Goal: Task Accomplishment & Management: Manage account settings

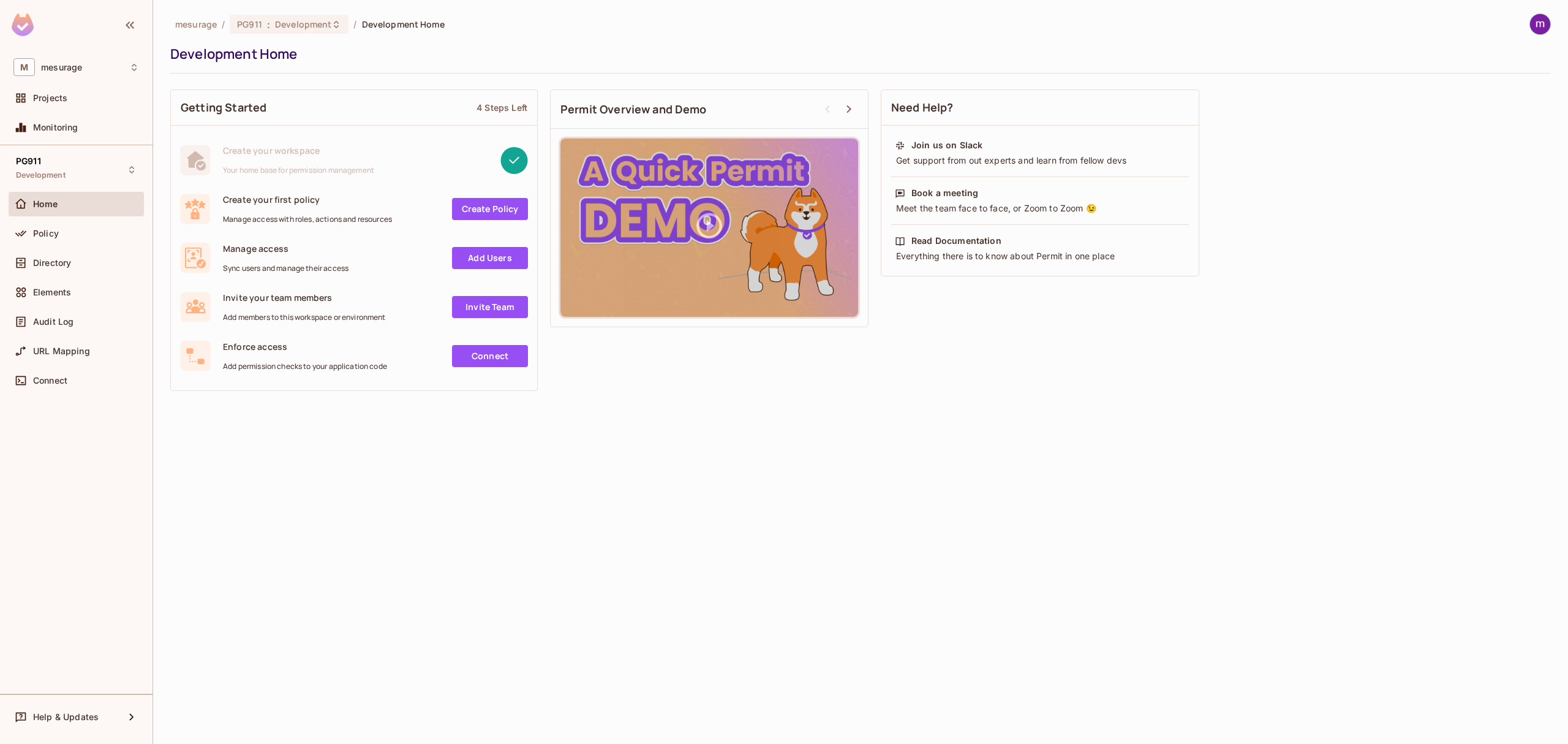
click at [1546, 29] on img at bounding box center [1540, 24] width 20 height 20
click at [1461, 131] on span "Log out" at bounding box center [1465, 133] width 30 height 12
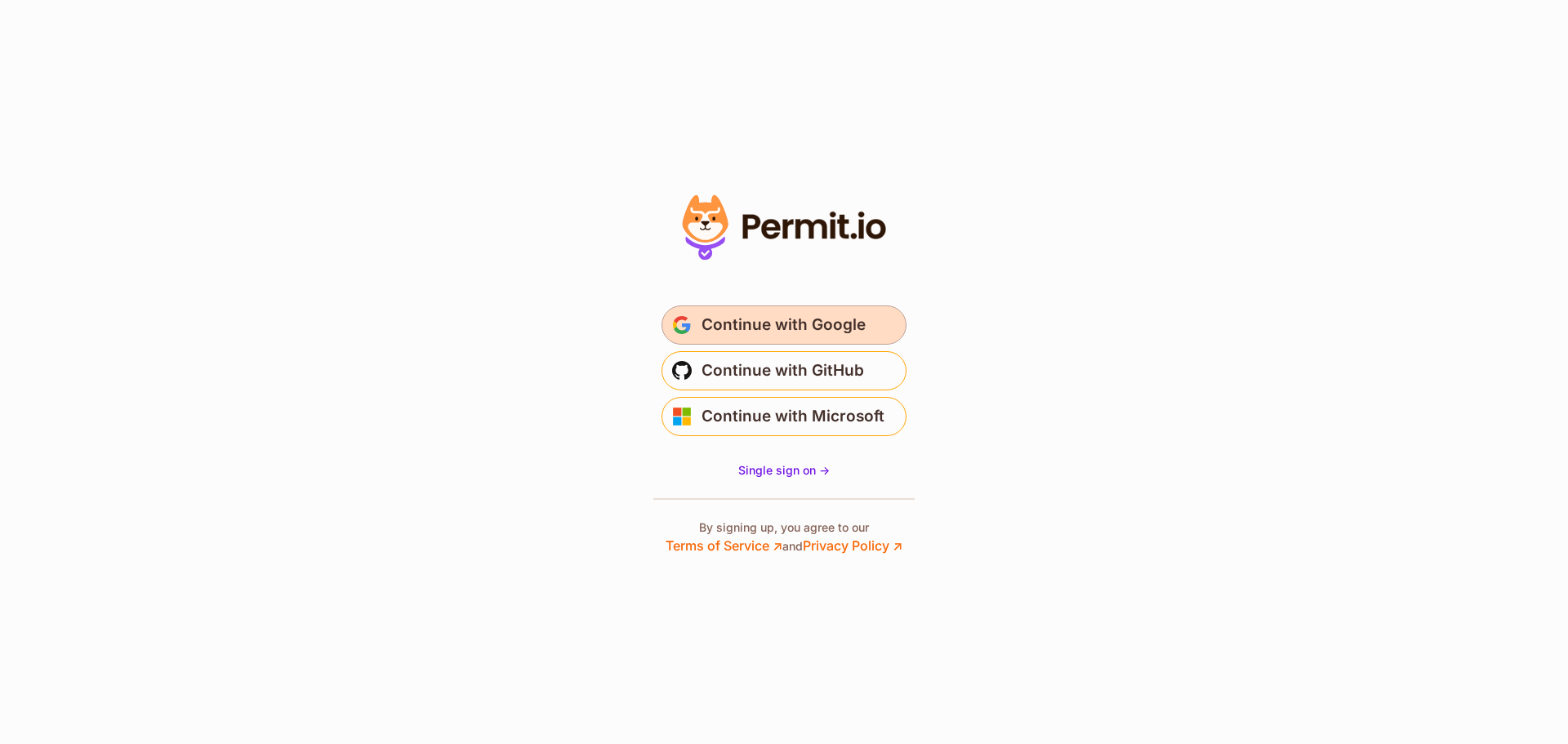
click at [842, 330] on span "Continue with Google" at bounding box center [783, 325] width 164 height 26
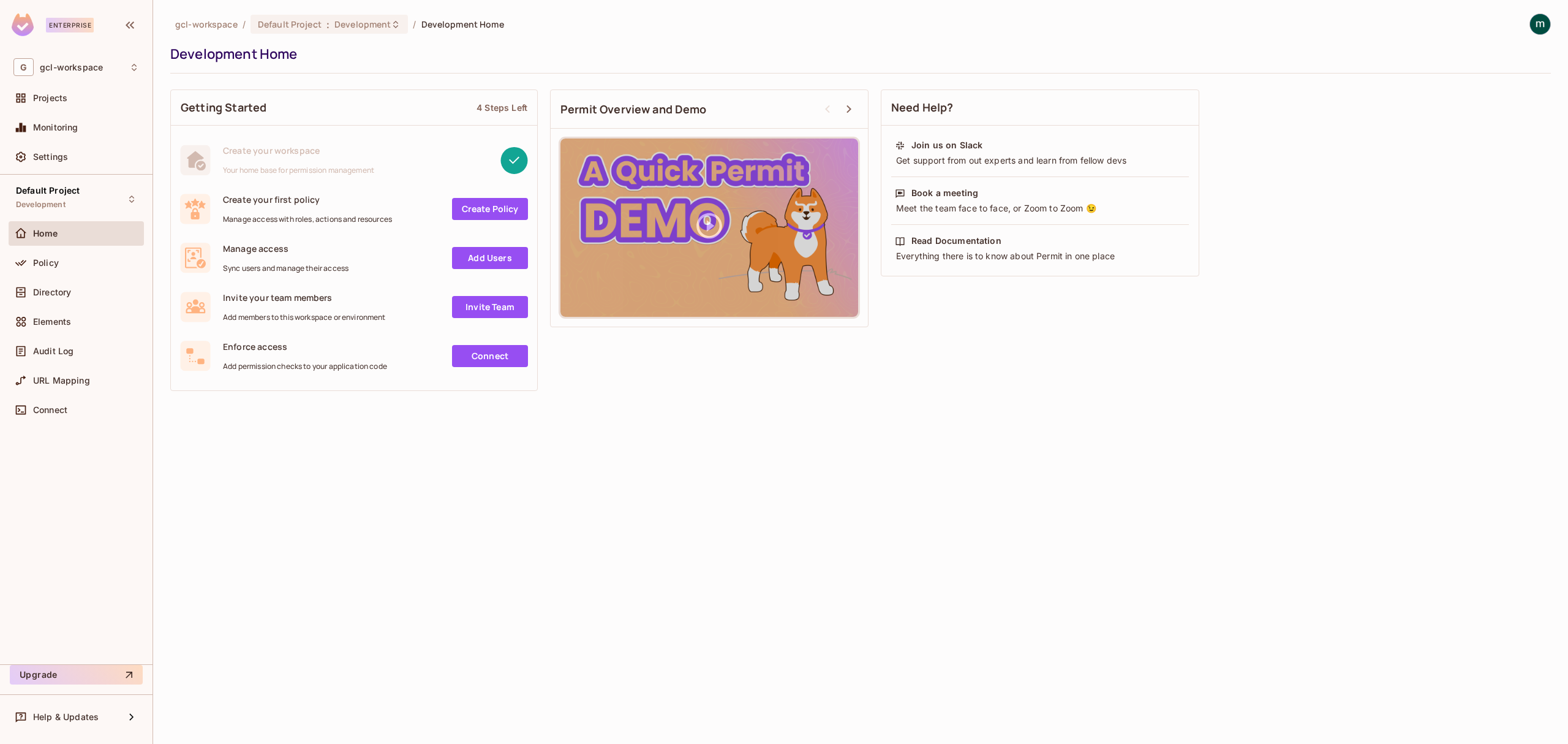
click at [424, 530] on div "gcl-workspace / Default Project : Development / Development Home Development Ho…" at bounding box center [860, 372] width 1415 height 744
click at [470, 456] on div "gcl-workspace / Default Project : Development / Development Home Development Ho…" at bounding box center [860, 372] width 1415 height 744
click at [410, 459] on div "gcl-workspace / Default Project : Development / Development Home Development Ho…" at bounding box center [860, 372] width 1415 height 744
click at [337, 527] on div "gcl-workspace / Default Project : Development / Development Home Development Ho…" at bounding box center [860, 372] width 1415 height 744
click at [448, 493] on div "gcl-workspace / Default Project : Development / Development Home Development Ho…" at bounding box center [860, 372] width 1415 height 744
